Goal: Transaction & Acquisition: Purchase product/service

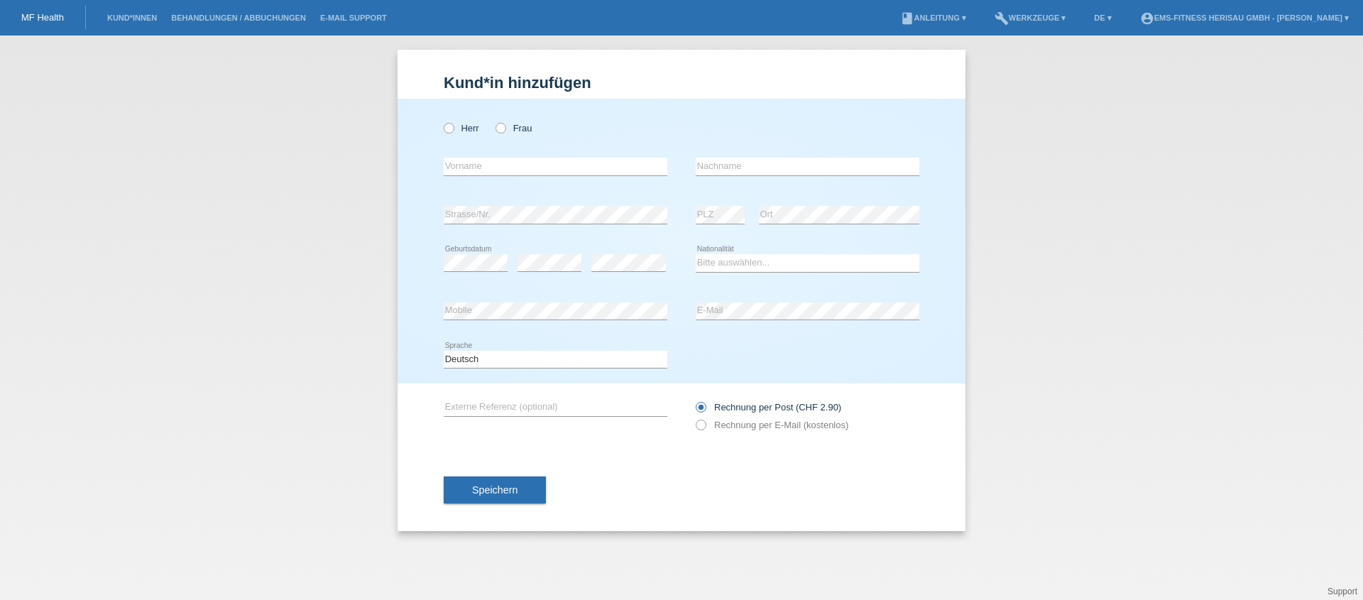
click at [257, 9] on li "Behandlungen / Abbuchungen" at bounding box center [238, 18] width 149 height 36
click at [229, 28] on li "Behandlungen / Abbuchungen" at bounding box center [238, 18] width 149 height 36
click at [229, 22] on li "Behandlungen / Abbuchungen" at bounding box center [238, 18] width 149 height 36
click at [230, 20] on link "Behandlungen / Abbuchungen" at bounding box center [238, 17] width 149 height 9
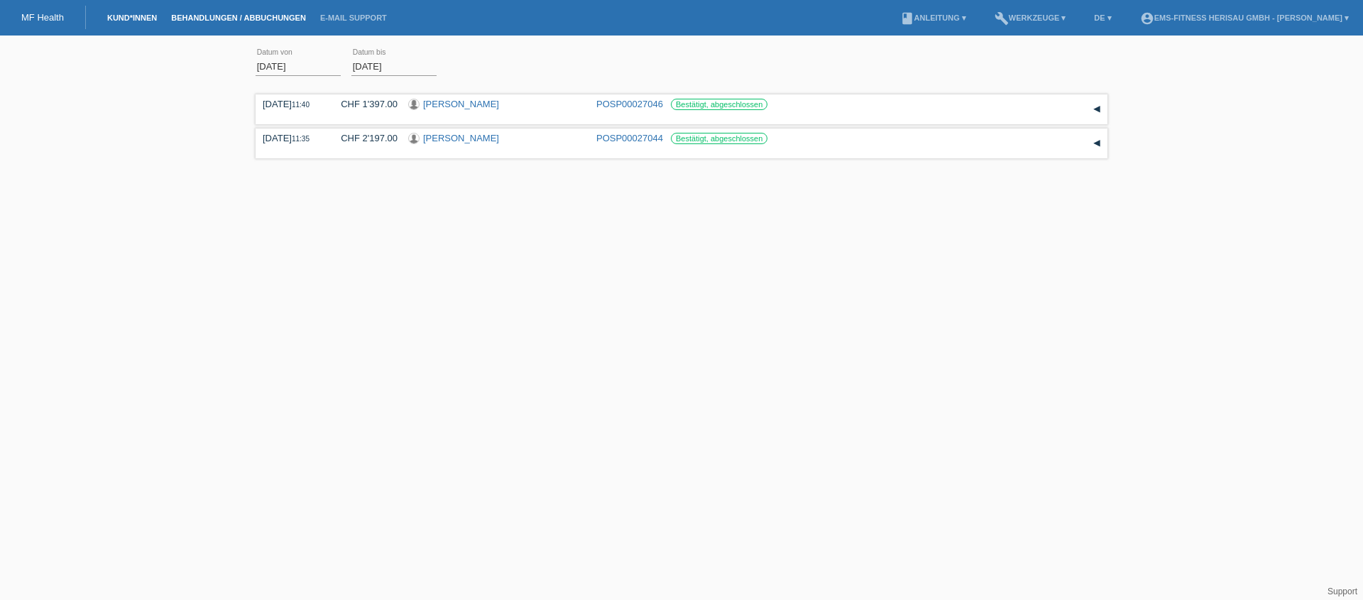
click at [132, 14] on link "Kund*innen" at bounding box center [132, 17] width 64 height 9
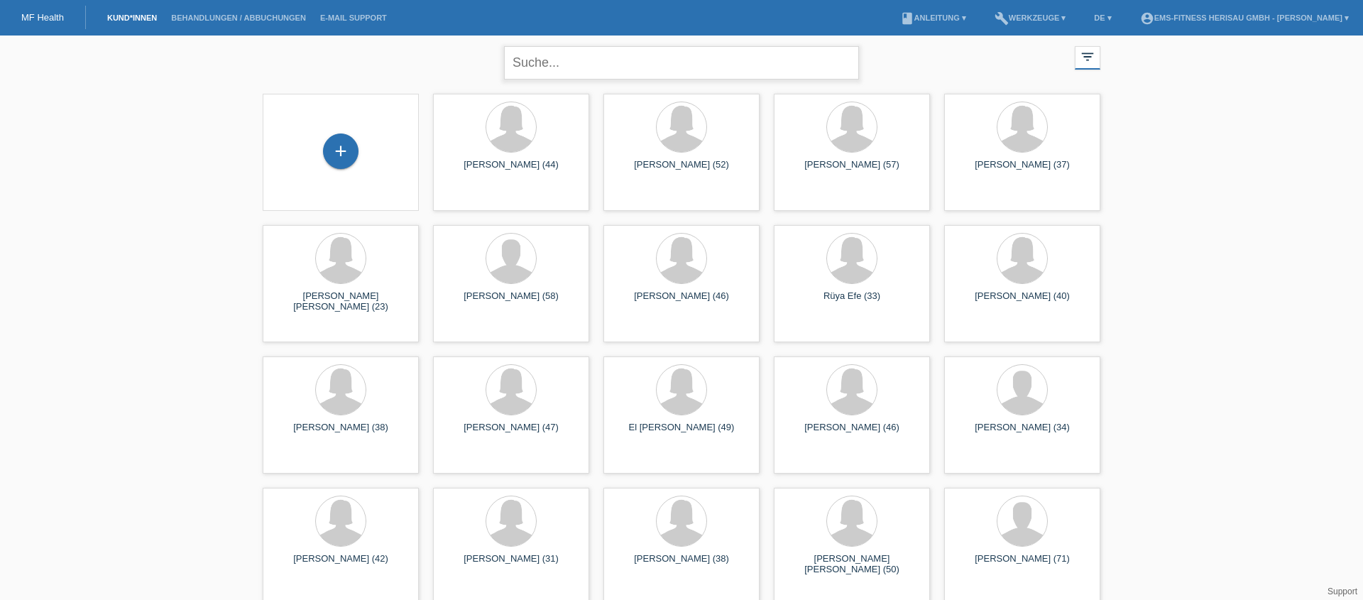
click at [591, 72] on input "text" at bounding box center [681, 62] width 355 height 33
type input "mirjam"
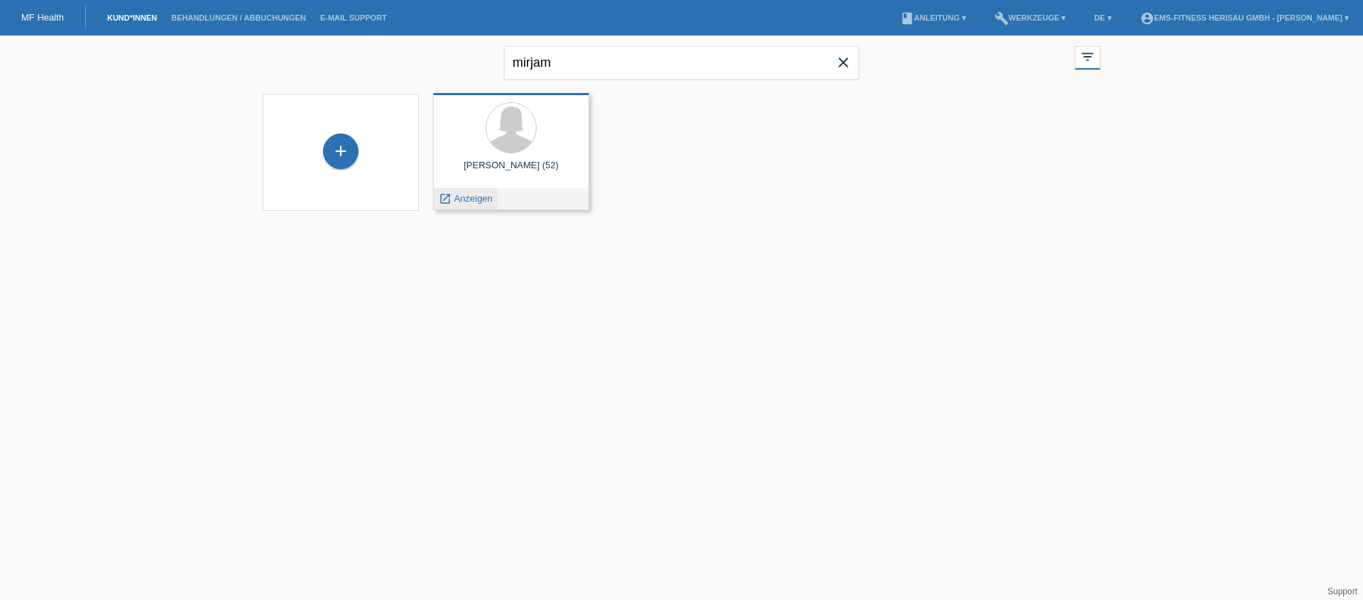
click at [469, 197] on span "Anzeigen" at bounding box center [473, 198] width 38 height 11
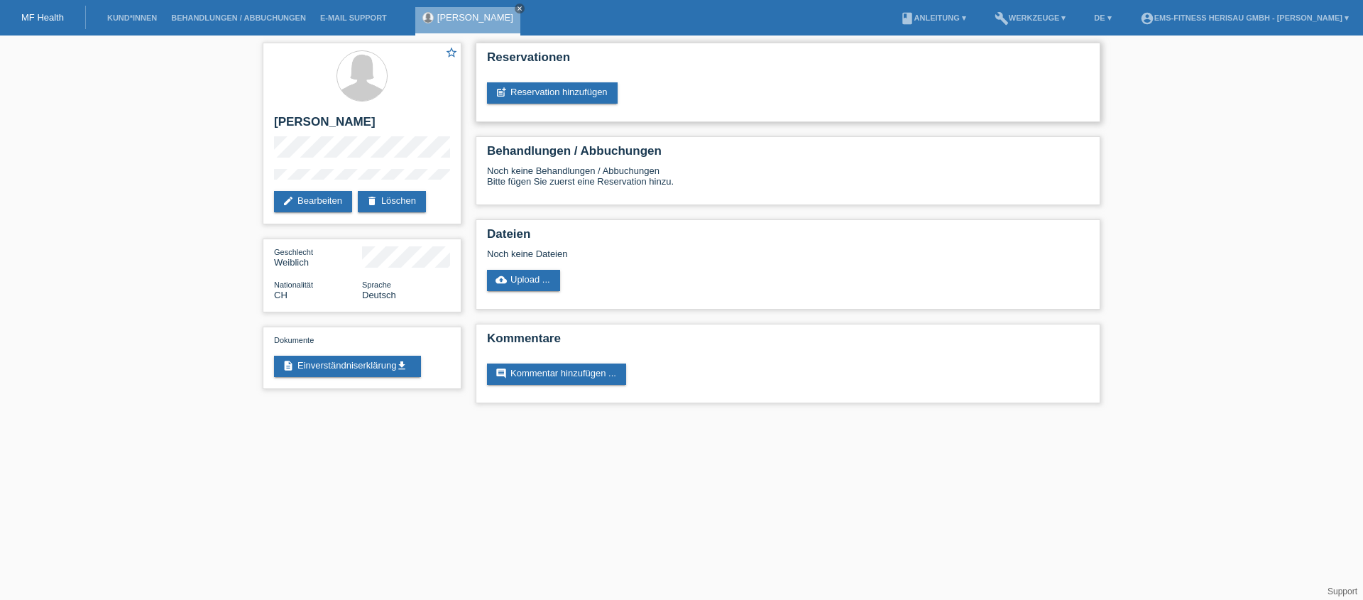
click at [537, 106] on div "Reservationen post_add Reservation hinzufügen" at bounding box center [788, 83] width 625 height 80
click at [537, 100] on link "post_add Reservation hinzufügen" at bounding box center [552, 92] width 131 height 21
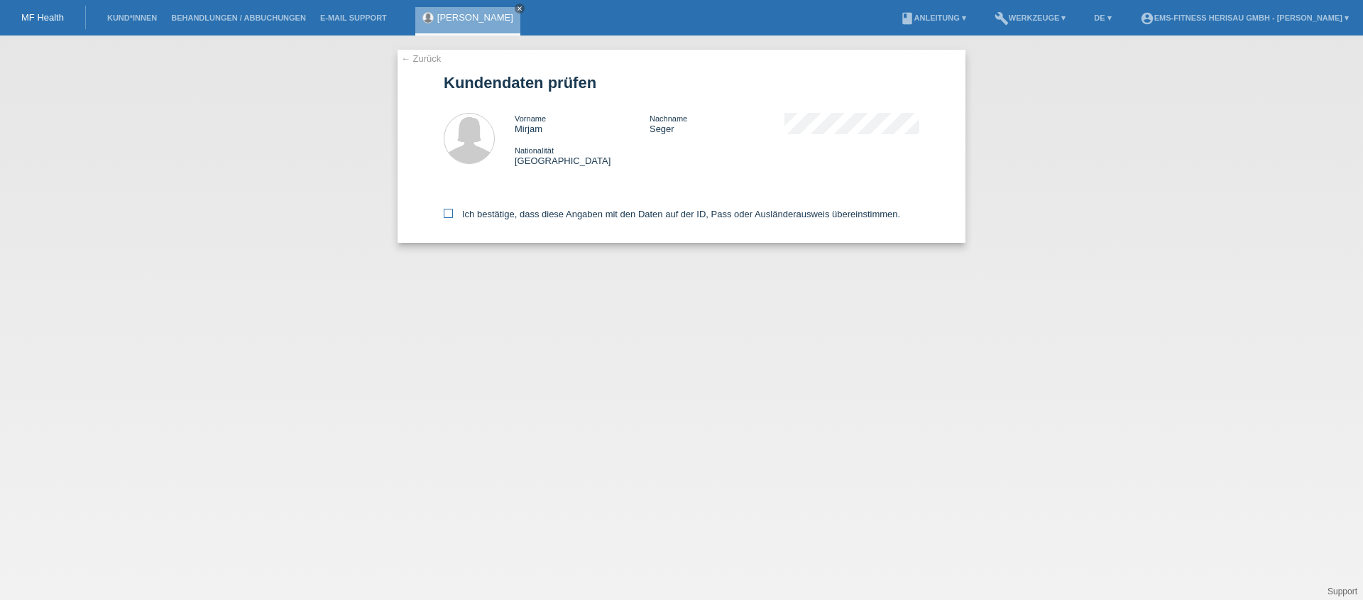
click at [481, 217] on label "Ich bestätige, dass diese Angaben mit den Daten auf der ID, Pass oder Ausländer…" at bounding box center [672, 214] width 456 height 11
click at [453, 217] on input "Ich bestätige, dass diese Angaben mit den Daten auf der ID, Pass oder Ausländer…" at bounding box center [448, 213] width 9 height 9
checkbox input "true"
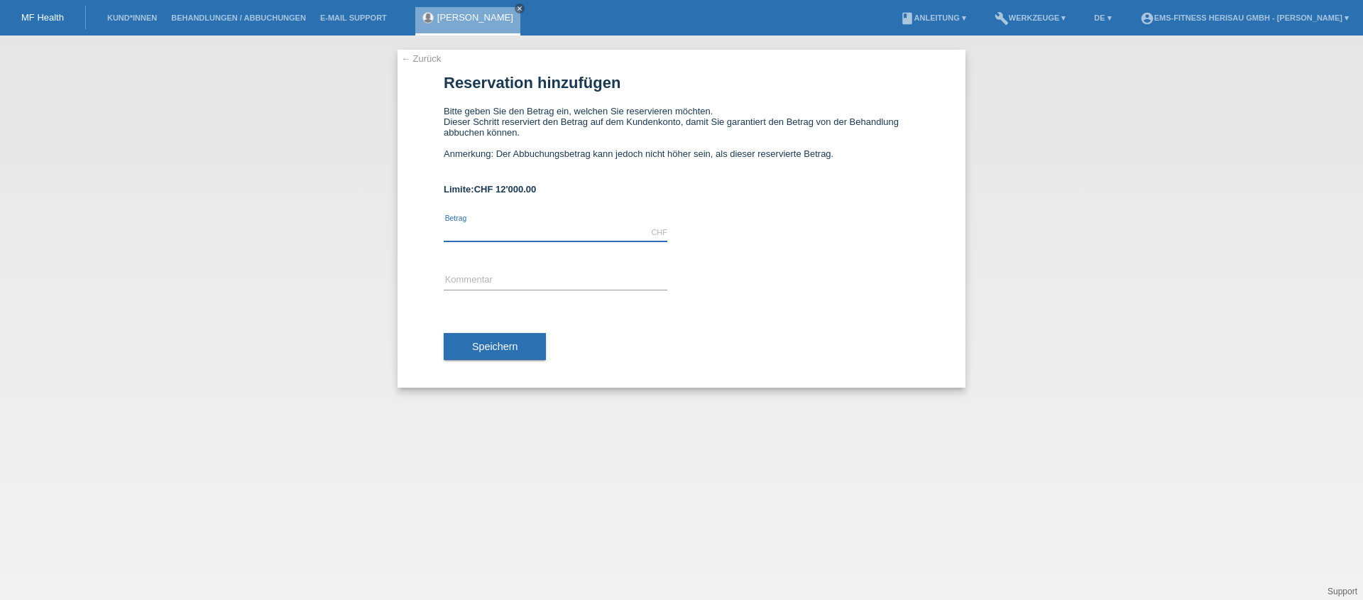
click at [581, 234] on input "text" at bounding box center [556, 233] width 224 height 18
type input "1997.00"
click at [608, 264] on div "error Kommentar" at bounding box center [556, 281] width 224 height 48
click at [593, 276] on input "text" at bounding box center [556, 281] width 224 height 18
type input "EMS Körperformen Herisau Automatische 12 Monats-Abo verlängerung"
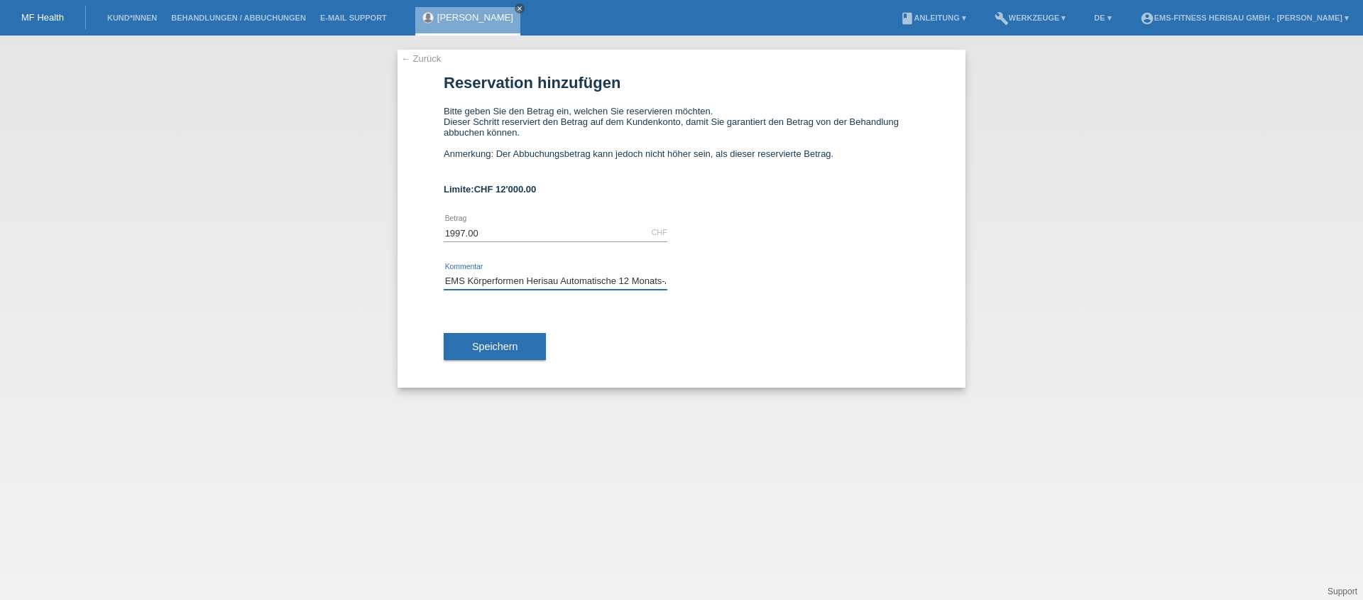
click at [652, 285] on input "EMS Körperformen Herisau Automatische 12 Monats-Abo verlängerung" at bounding box center [556, 281] width 224 height 18
click at [529, 339] on button "Speichern" at bounding box center [495, 346] width 102 height 27
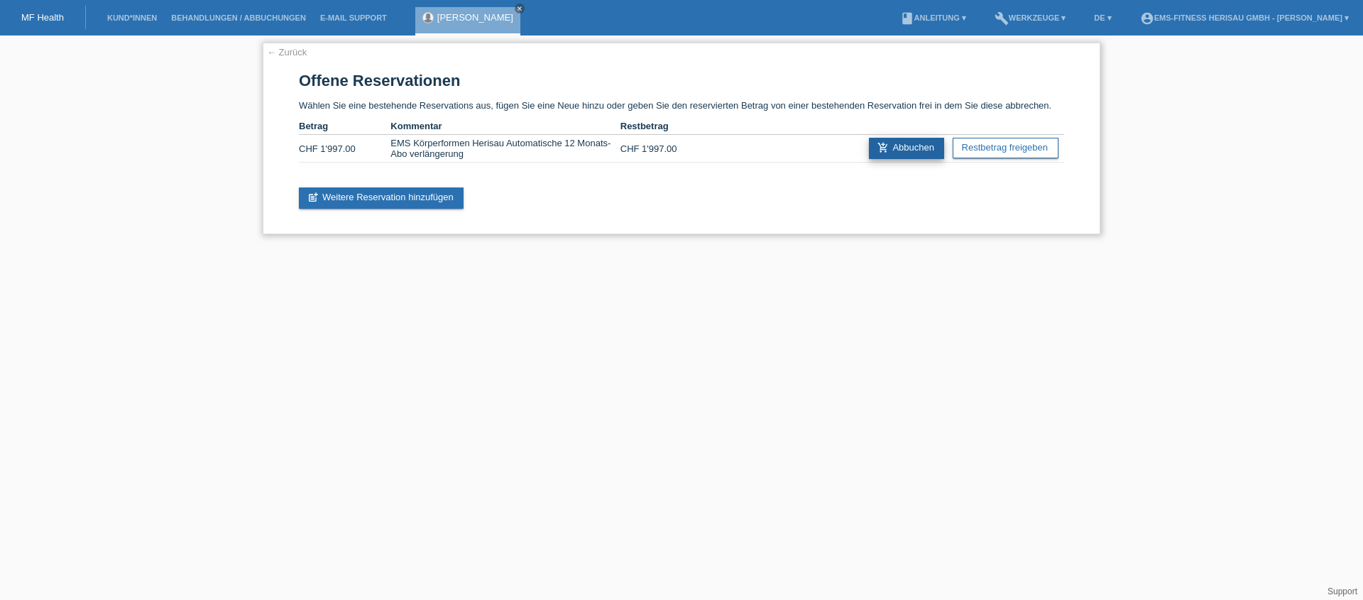
click at [923, 153] on link "add_shopping_cart Abbuchen" at bounding box center [906, 148] width 75 height 21
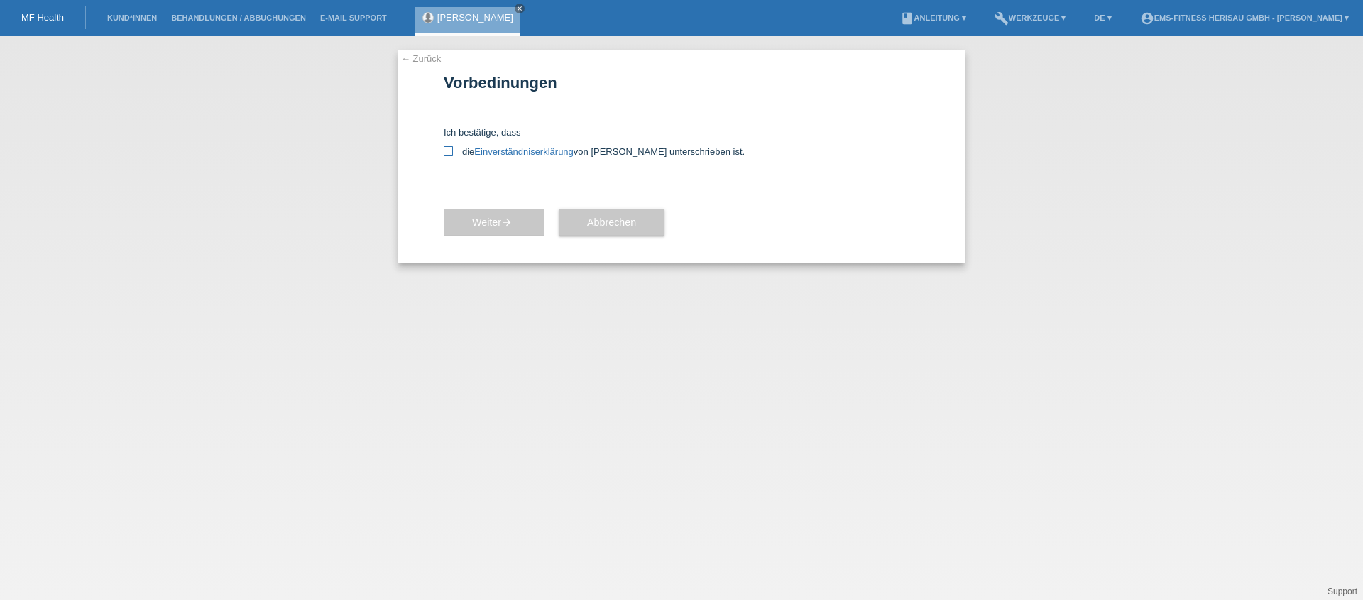
click at [454, 150] on label "die Einverständniserklärung von der Kundin unterschrieben ist." at bounding box center [682, 151] width 476 height 11
click at [453, 150] on input "die Einverständniserklärung von der Kundin unterschrieben ist." at bounding box center [448, 150] width 9 height 9
checkbox input "true"
click at [476, 219] on span "Weiter arrow_forward" at bounding box center [494, 222] width 44 height 11
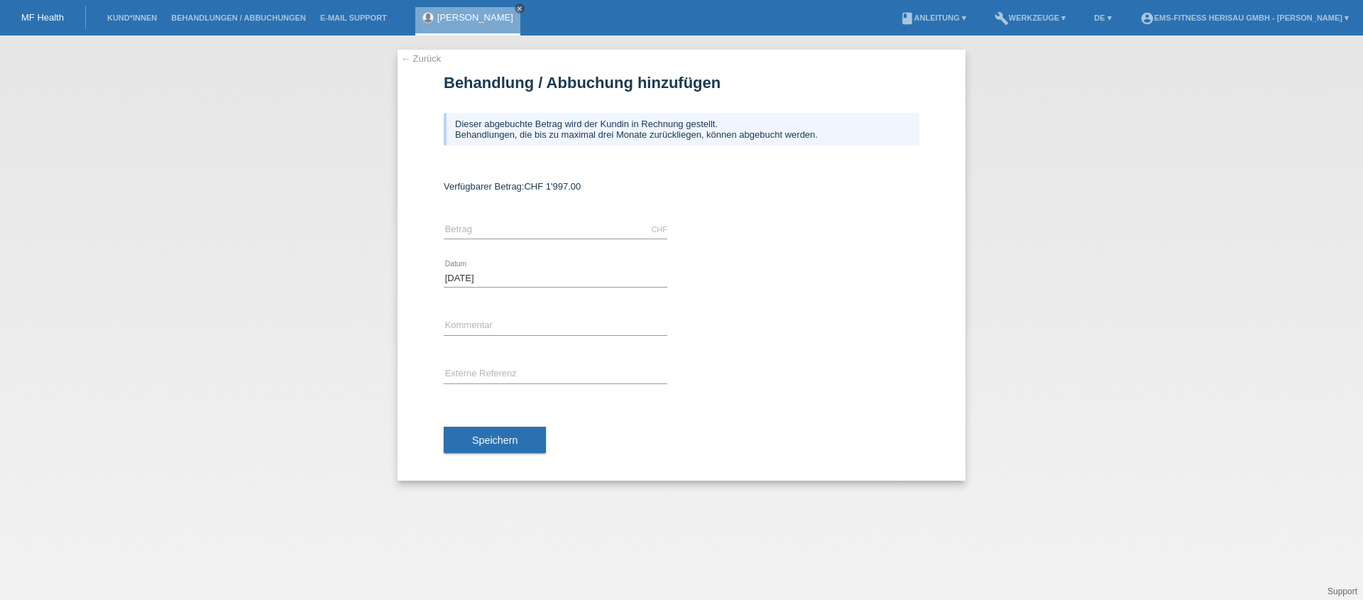
click at [519, 214] on div "CHF error Betrag" at bounding box center [556, 230] width 224 height 48
click at [517, 221] on input "text" at bounding box center [556, 230] width 224 height 18
type input "1997.00"
click at [531, 440] on button "Speichern" at bounding box center [495, 440] width 102 height 27
